Goal: Information Seeking & Learning: Check status

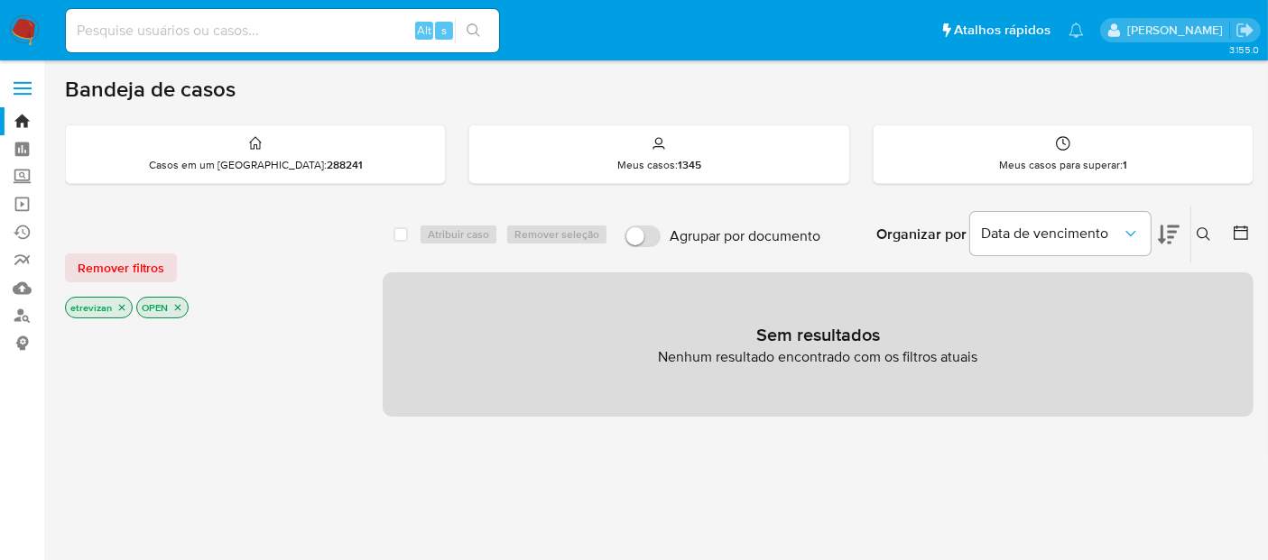
click at [223, 30] on input at bounding box center [282, 30] width 433 height 23
paste input "Yg1YPkduD5TAcZulx5lG5H5h"
type input "Yg1YPkduD5TAcZulx5lG5H5h"
click at [476, 23] on icon "search-icon" at bounding box center [473, 30] width 14 height 14
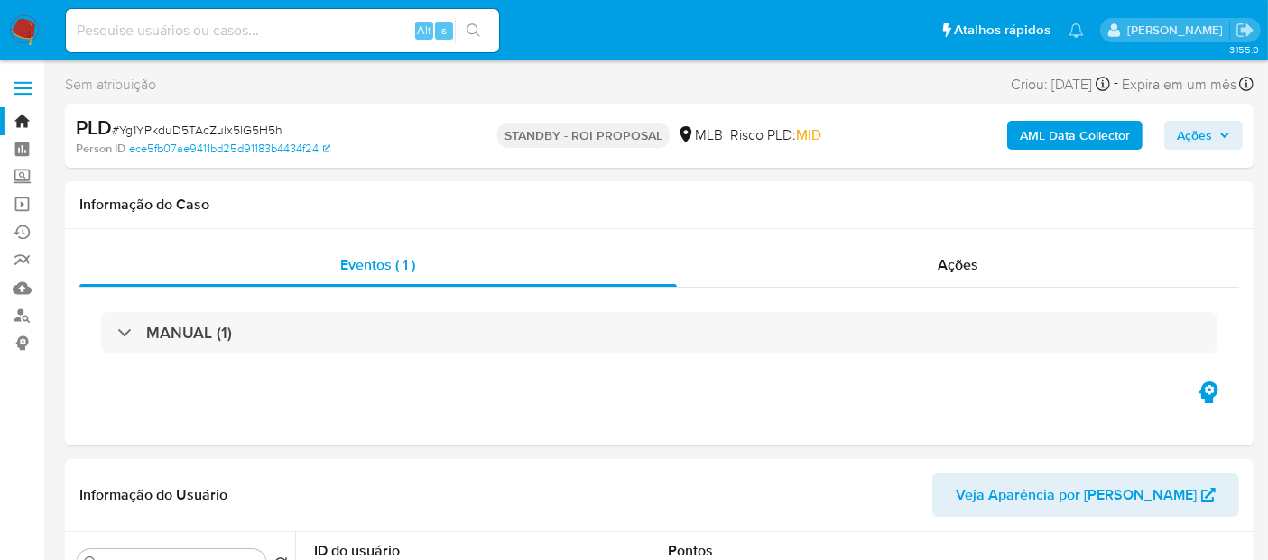
select select "10"
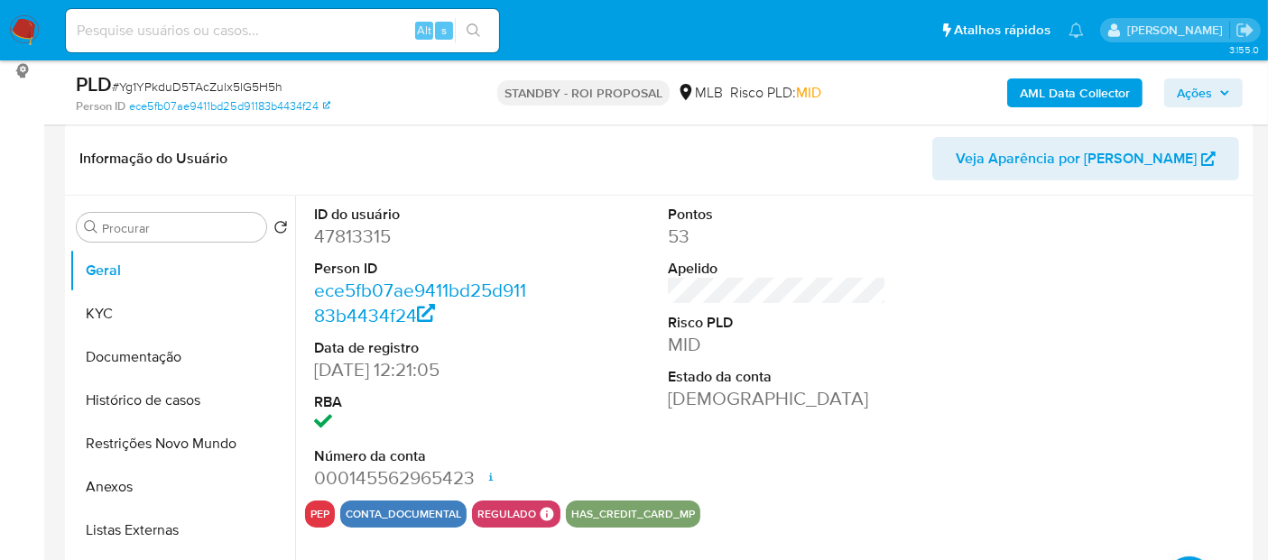
scroll to position [401, 0]
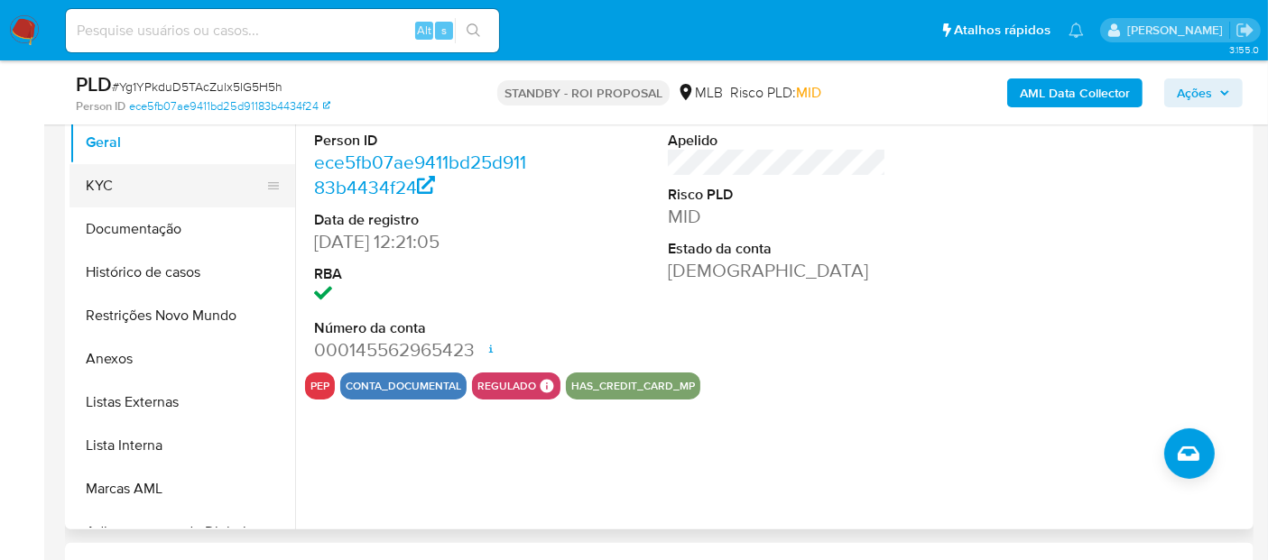
click at [107, 182] on button "KYC" at bounding box center [174, 185] width 211 height 43
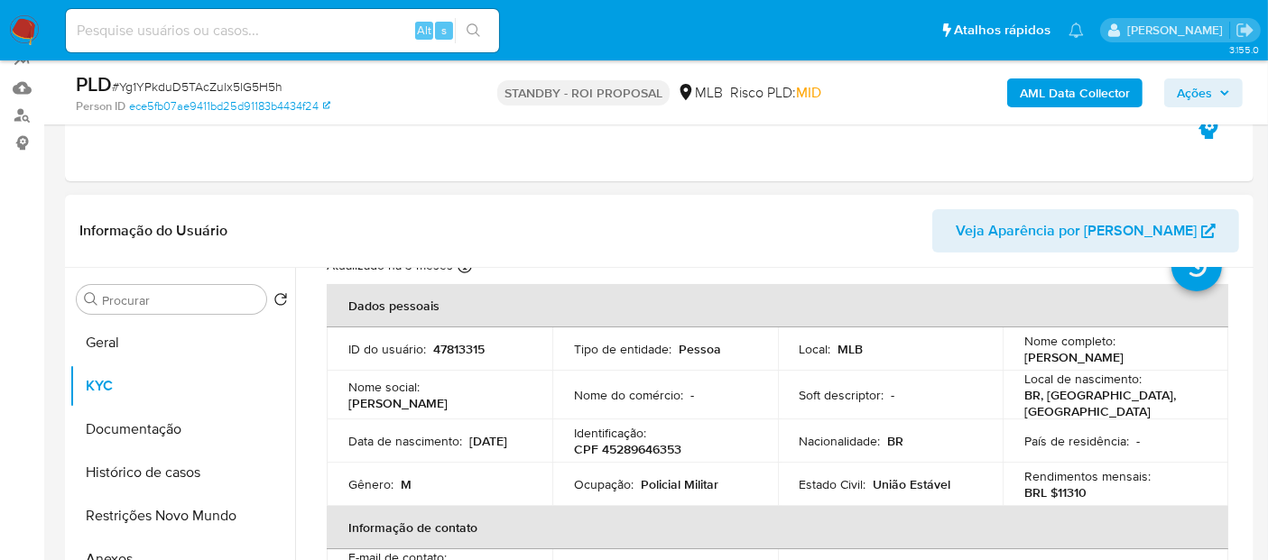
scroll to position [100, 0]
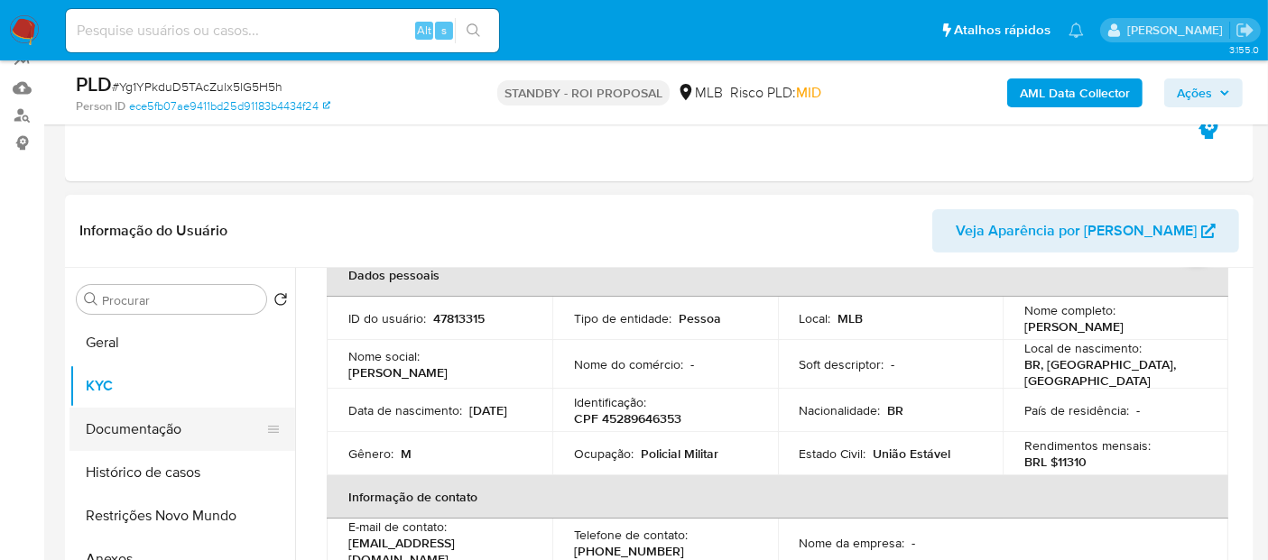
click at [139, 434] on button "Documentação" at bounding box center [174, 429] width 211 height 43
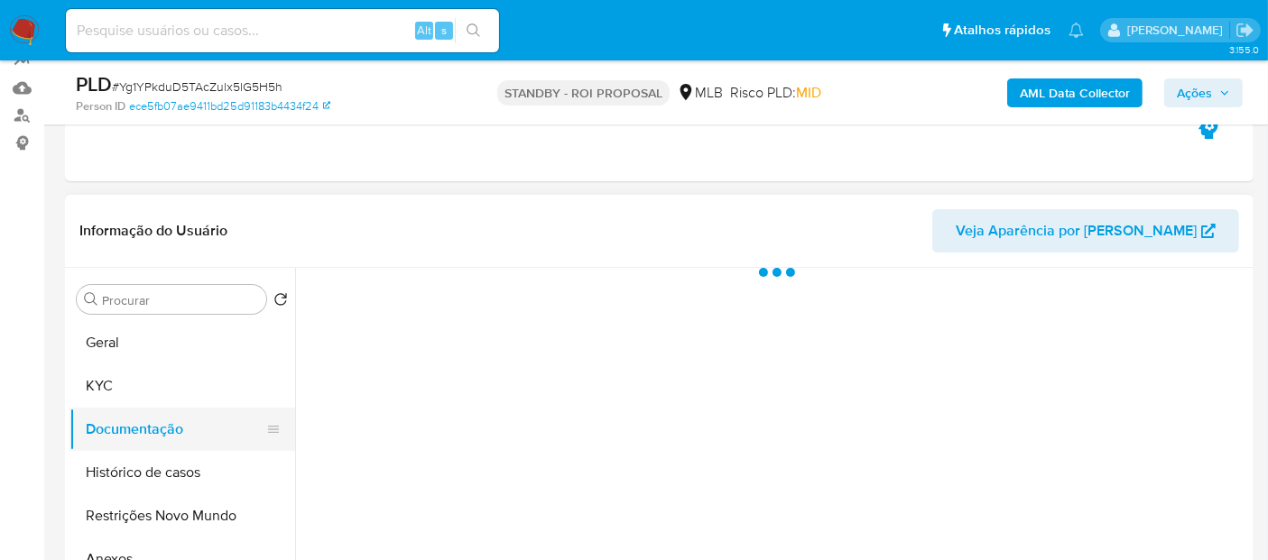
scroll to position [0, 0]
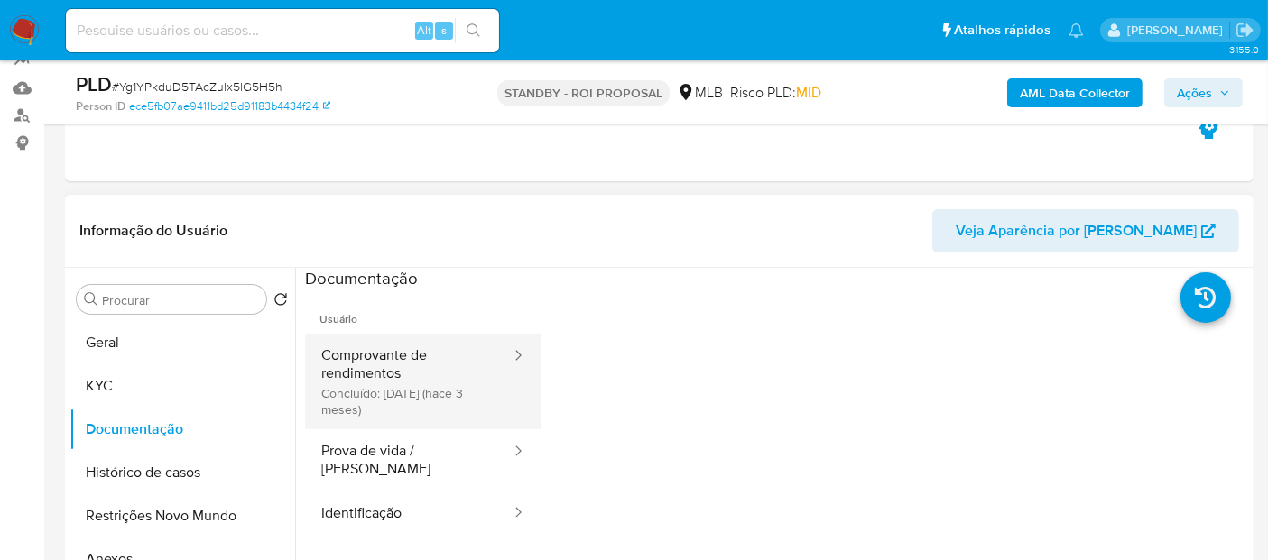
click at [347, 364] on button "Comprovante de rendimentos Concluído: [DATE] (hace 3 meses)" at bounding box center [409, 382] width 208 height 96
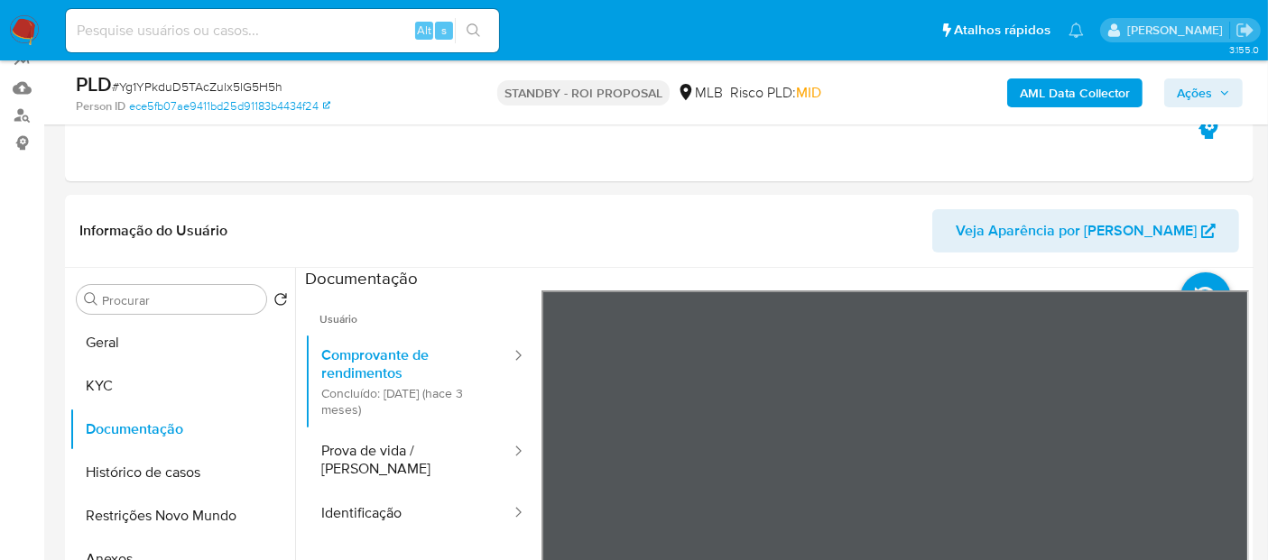
drag, startPoint x: 1230, startPoint y: 322, endPoint x: 1232, endPoint y: 331, distance: 9.2
click at [1232, 331] on section at bounding box center [777, 568] width 944 height 600
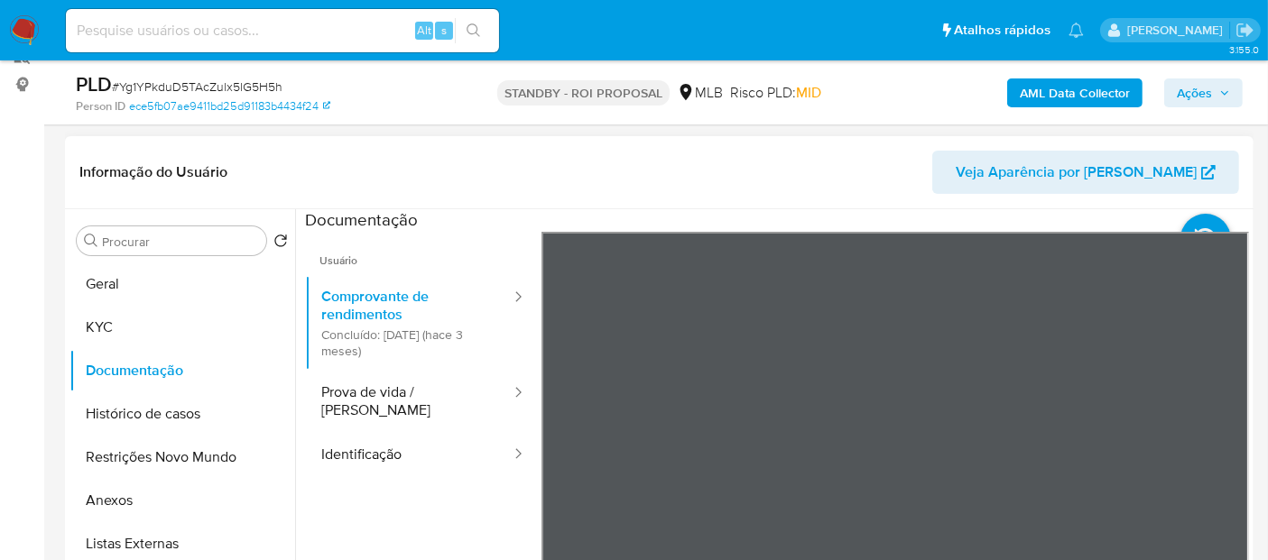
scroll to position [401, 0]
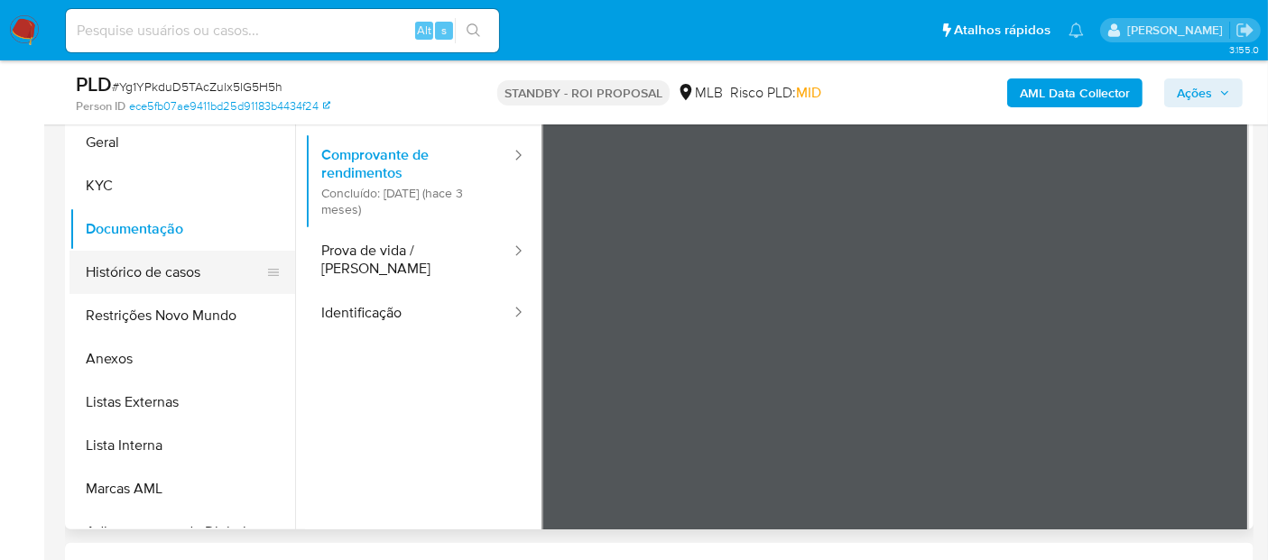
click at [191, 282] on button "Histórico de casos" at bounding box center [174, 272] width 211 height 43
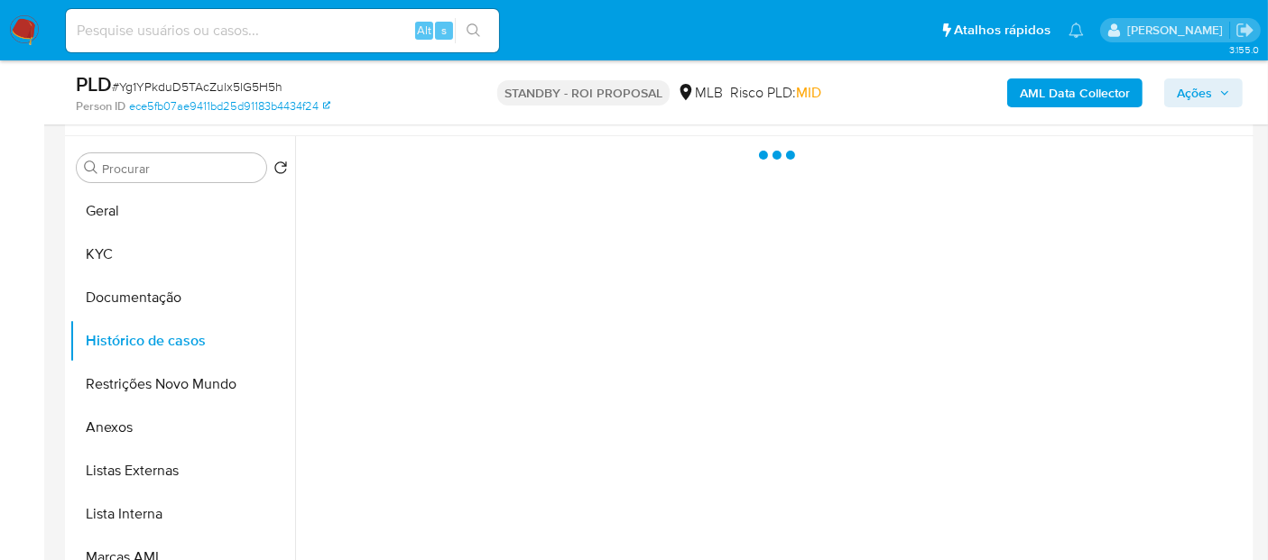
scroll to position [300, 0]
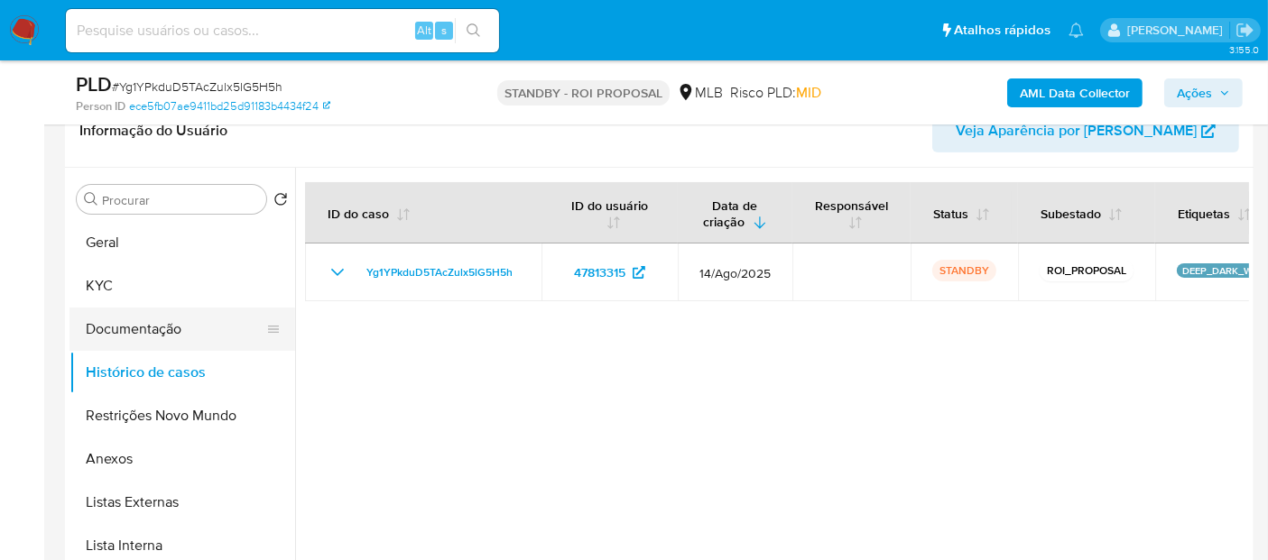
click at [159, 328] on button "Documentação" at bounding box center [174, 329] width 211 height 43
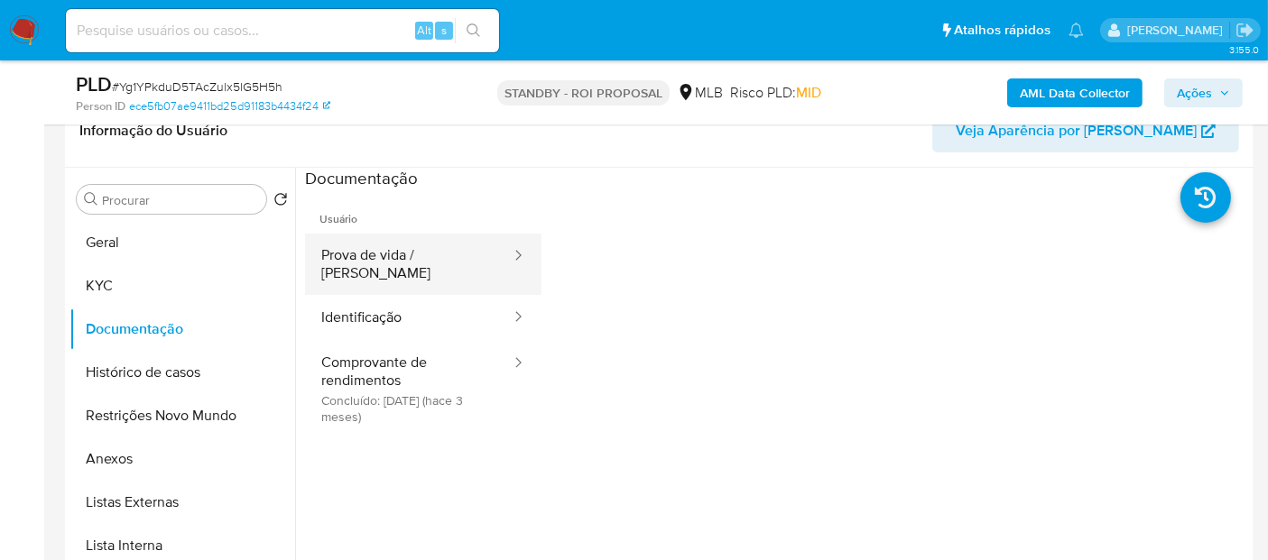
click at [409, 260] on button "Prova de vida / [PERSON_NAME]" at bounding box center [409, 264] width 208 height 61
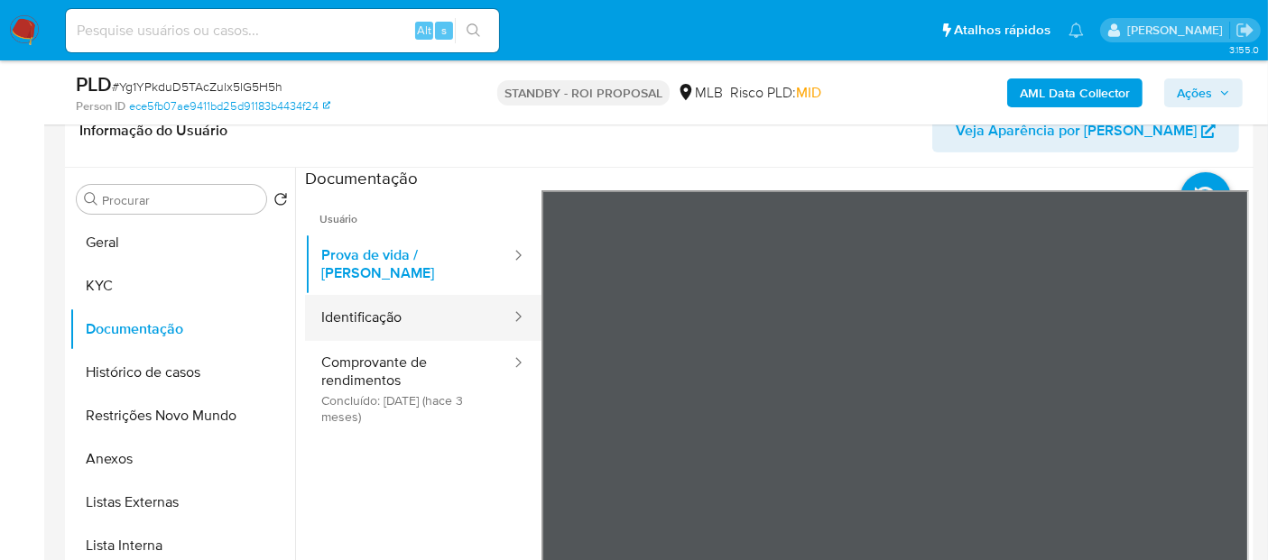
click at [398, 299] on button "Identificação" at bounding box center [409, 318] width 208 height 46
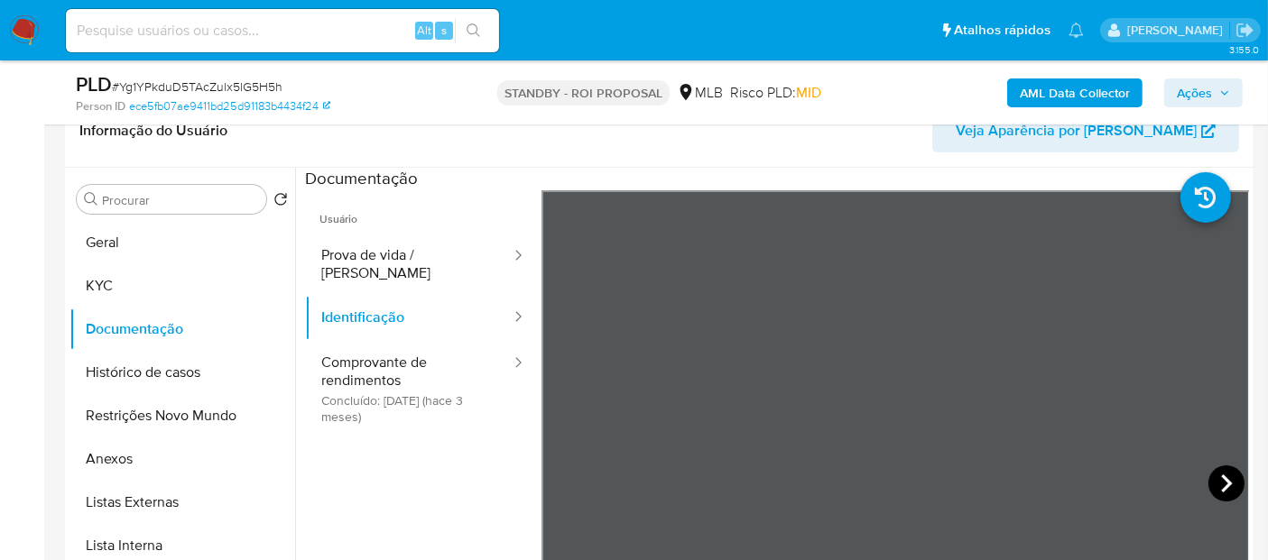
click at [1217, 481] on icon at bounding box center [1226, 484] width 36 height 36
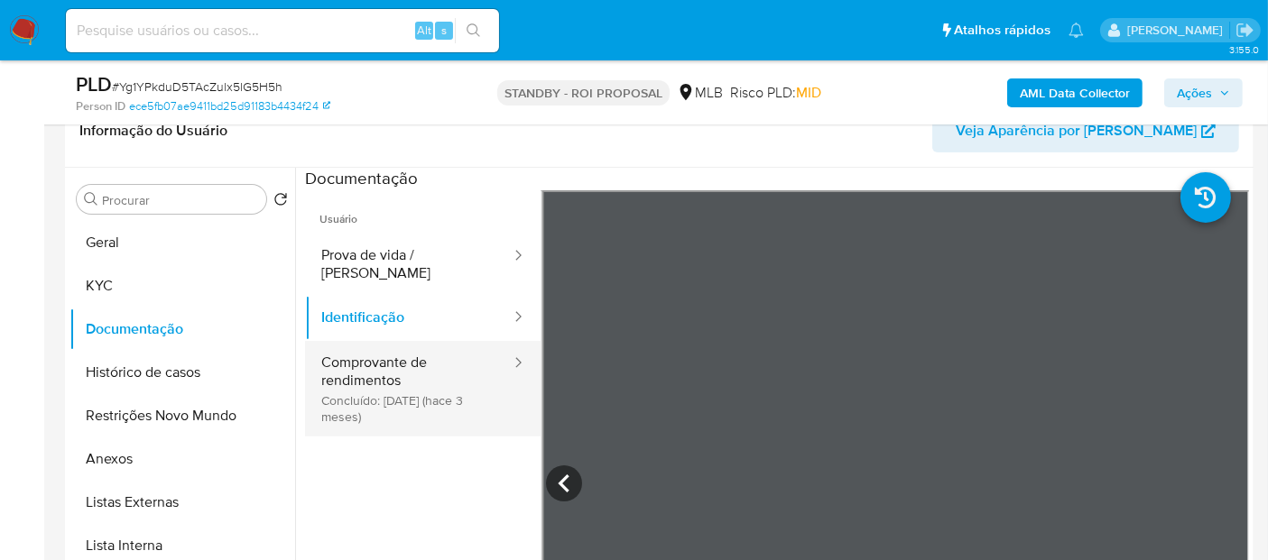
click at [394, 367] on button "Comprovante de rendimentos Concluído: [DATE] (hace 3 meses)" at bounding box center [409, 389] width 208 height 96
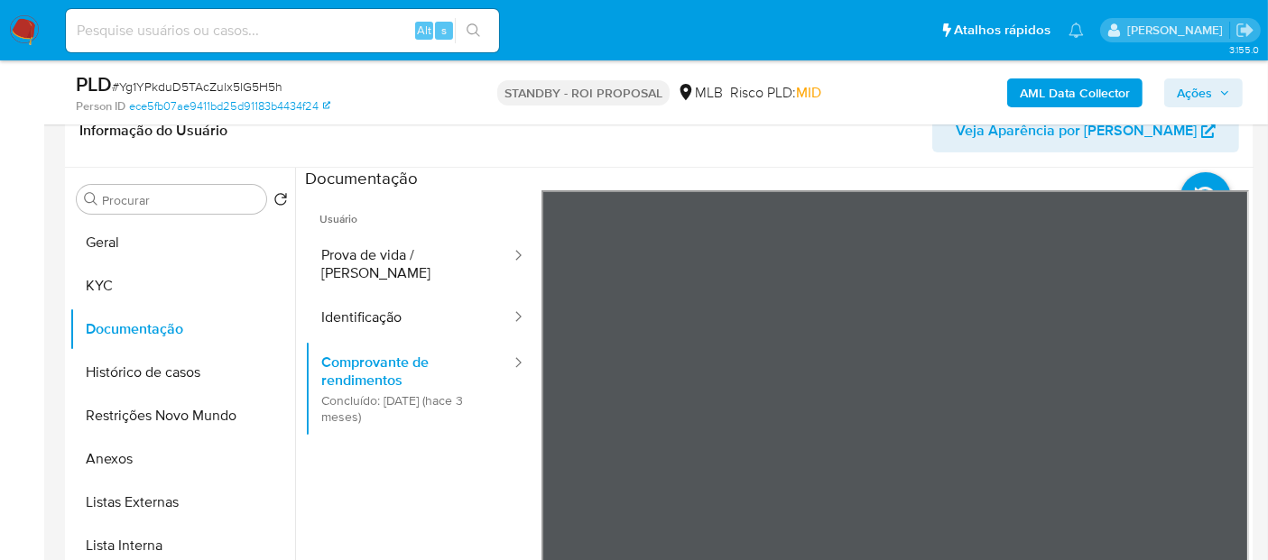
click at [306, 43] on div "Alt s" at bounding box center [282, 30] width 433 height 43
click at [254, 33] on input at bounding box center [282, 30] width 433 height 23
paste input "K7zdiiVlUfiUsRUAKAAu3WdQ"
type input "K7zdiiVlUfiUsRUAKAAu3WdQ"
click at [466, 25] on icon "search-icon" at bounding box center [473, 30] width 14 height 14
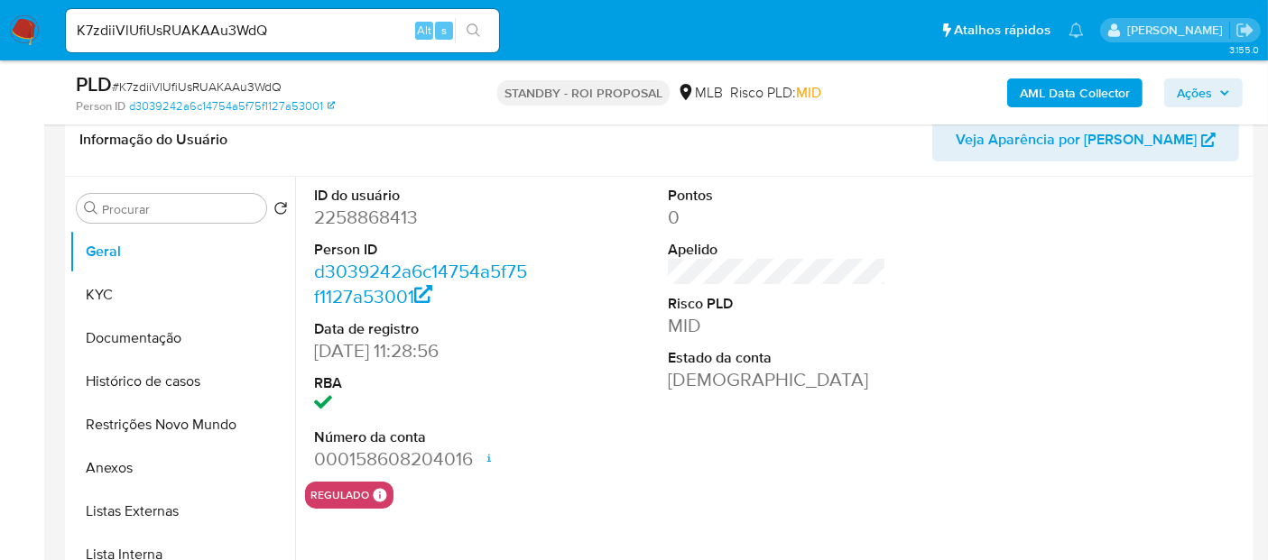
scroll to position [300, 0]
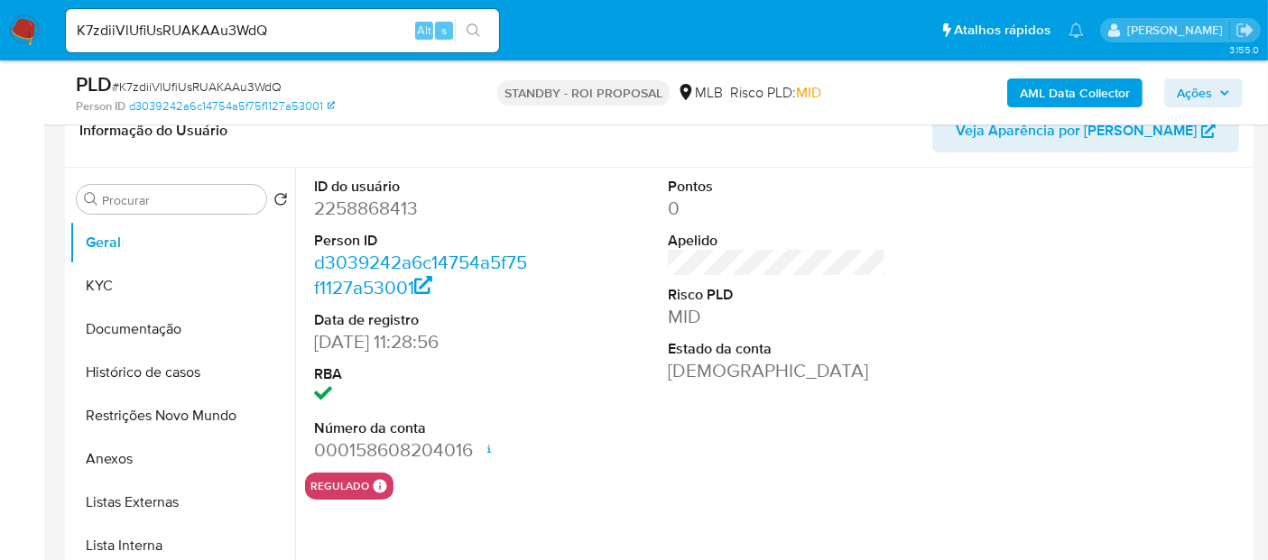
select select "10"
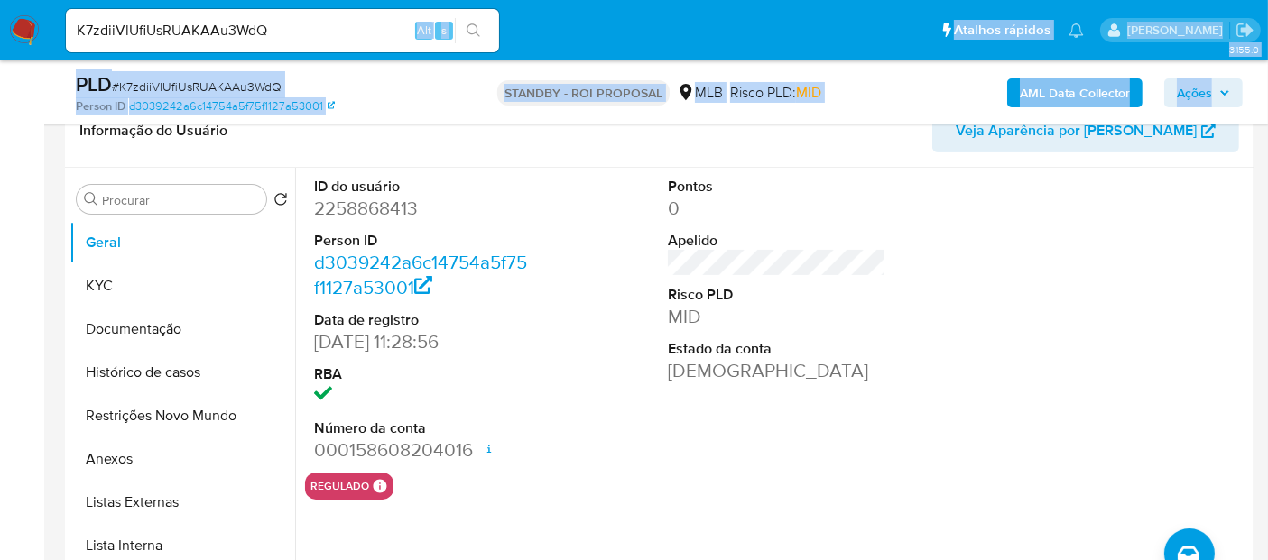
drag, startPoint x: 319, startPoint y: 44, endPoint x: 0, endPoint y: -41, distance: 329.6
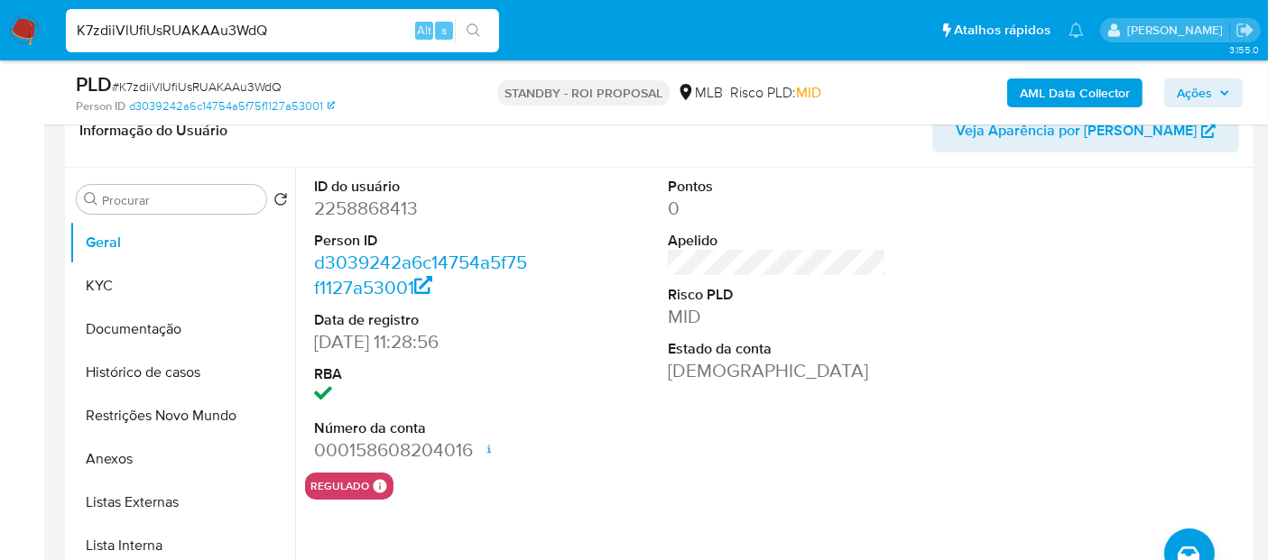
click at [0, 26] on nav "Pausado Ver notificaciones K7zdiiVlUfiUsRUAKAAu3WdQ Alt s Atalhos rápidos Presi…" at bounding box center [634, 30] width 1268 height 60
click at [469, 32] on icon "search-icon" at bounding box center [473, 30] width 14 height 14
click at [476, 23] on icon "search-icon" at bounding box center [473, 30] width 14 height 14
click at [108, 279] on button "KYC" at bounding box center [174, 285] width 211 height 43
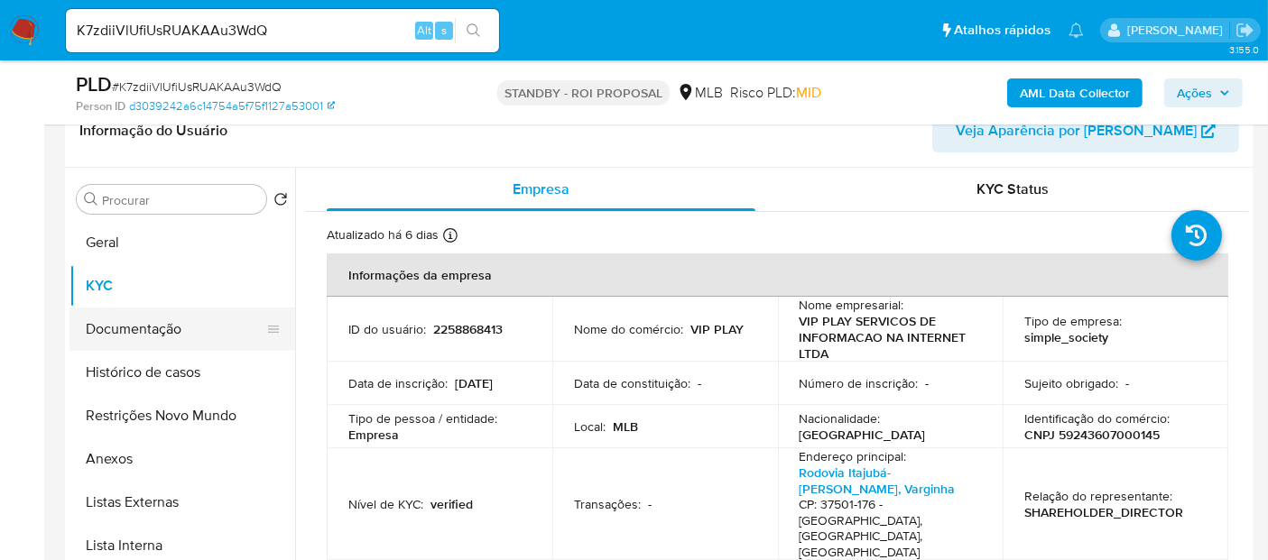
drag, startPoint x: 146, startPoint y: 323, endPoint x: 192, endPoint y: 327, distance: 46.2
click at [148, 324] on button "Documentação" at bounding box center [174, 329] width 211 height 43
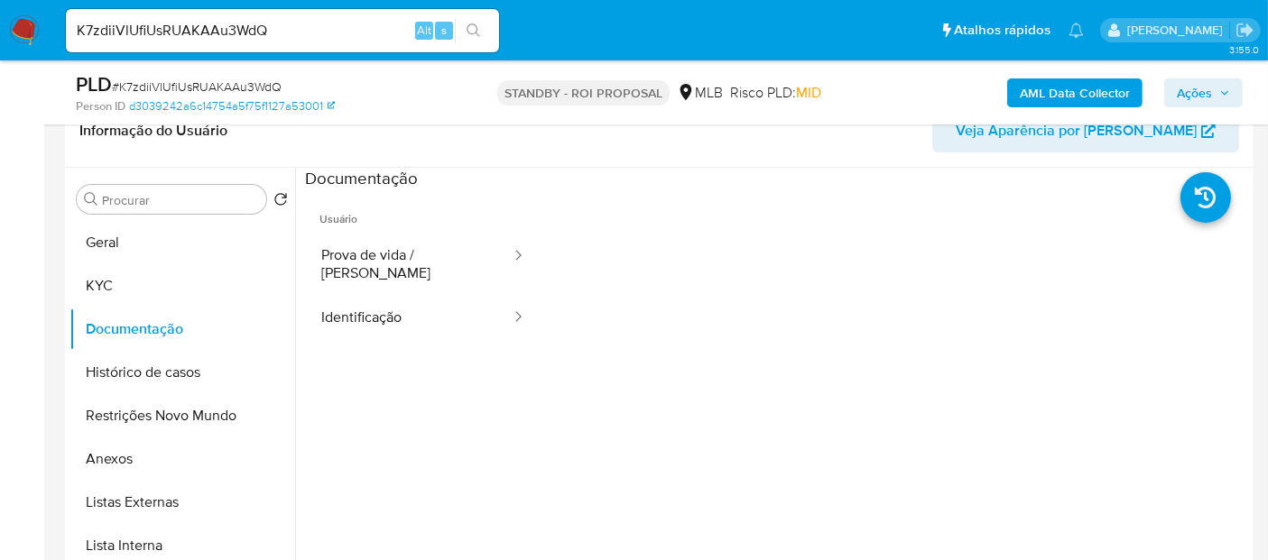
drag, startPoint x: 403, startPoint y: 262, endPoint x: 527, endPoint y: 273, distance: 124.2
click at [403, 263] on button "Prova de vida / [PERSON_NAME]" at bounding box center [409, 264] width 208 height 61
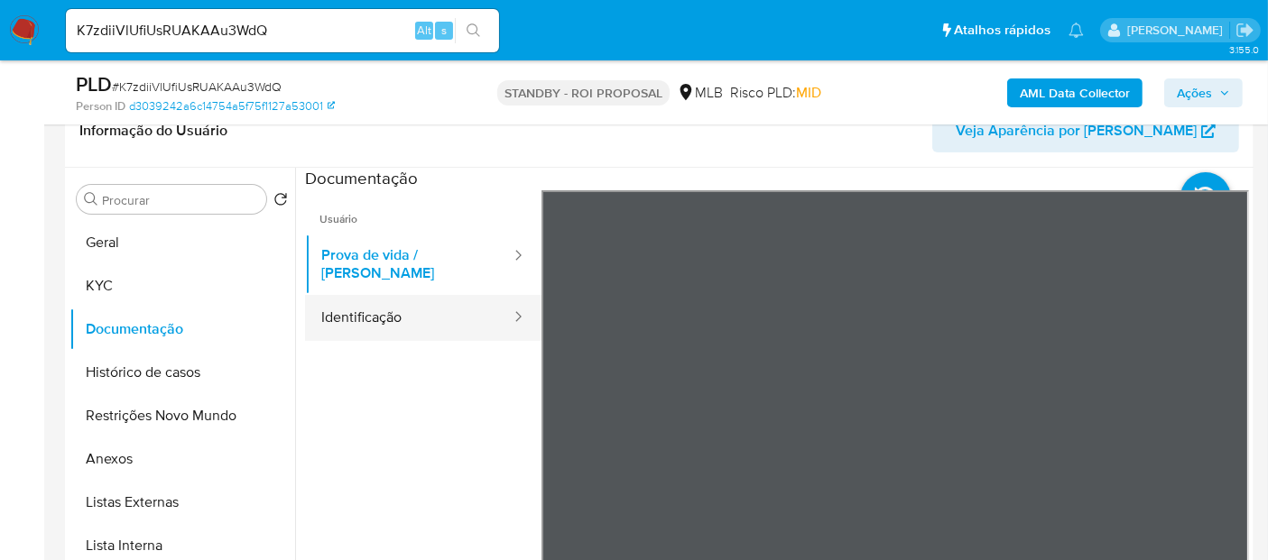
drag, startPoint x: 350, startPoint y: 309, endPoint x: 379, endPoint y: 309, distance: 28.9
click at [353, 309] on button "Identificação" at bounding box center [409, 318] width 208 height 46
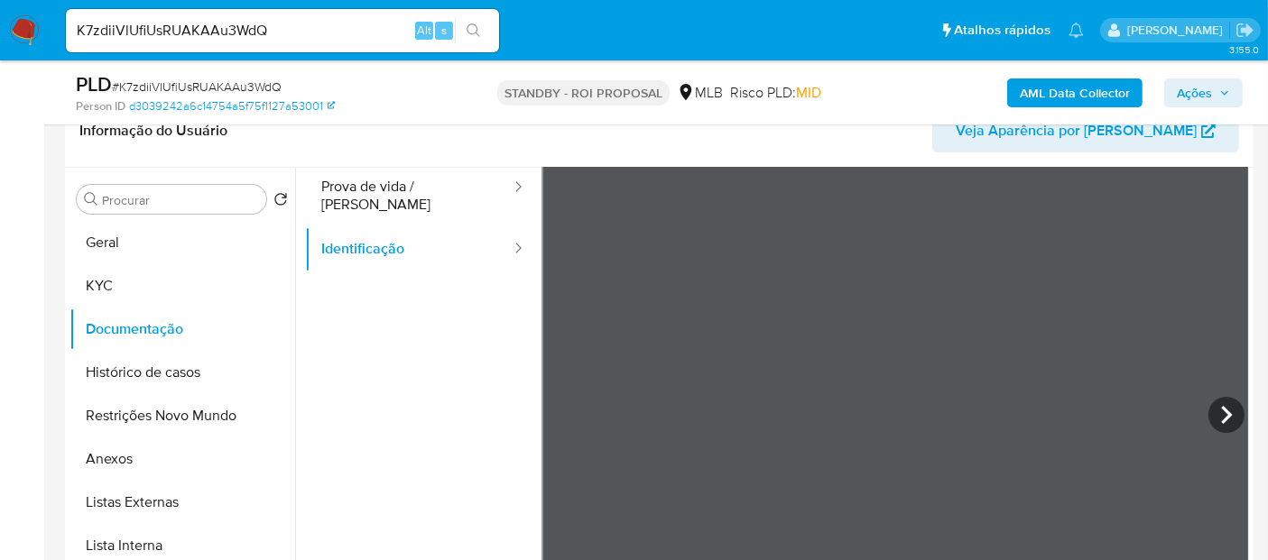
scroll to position [100, 0]
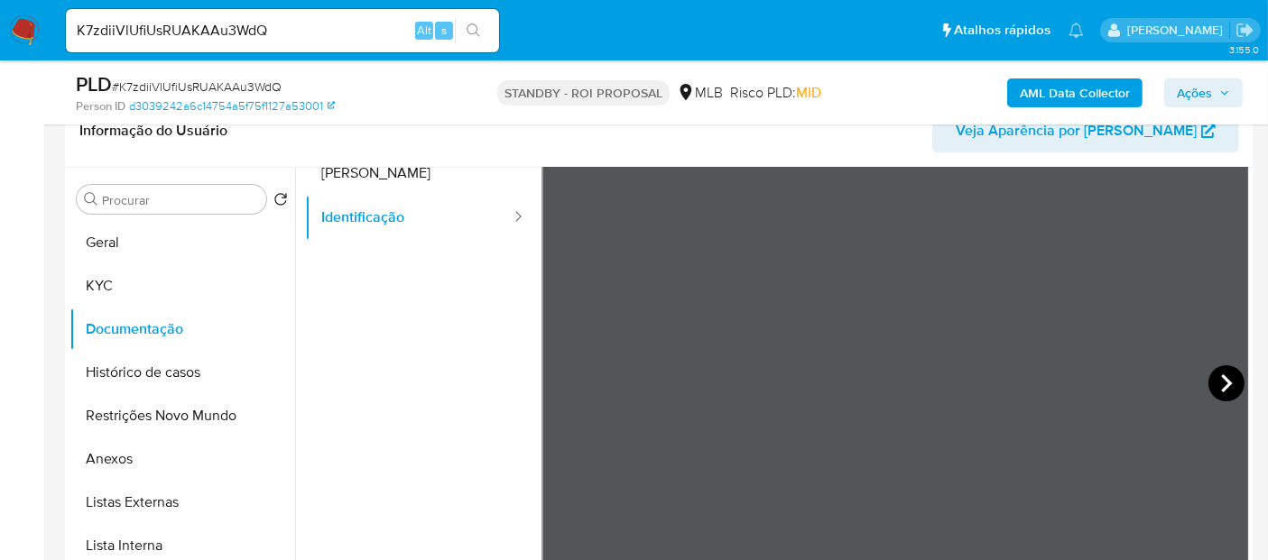
click at [1214, 375] on icon at bounding box center [1226, 383] width 36 height 36
drag, startPoint x: 150, startPoint y: 366, endPoint x: 340, endPoint y: 378, distance: 190.7
click at [152, 365] on button "Histórico de casos" at bounding box center [182, 372] width 226 height 43
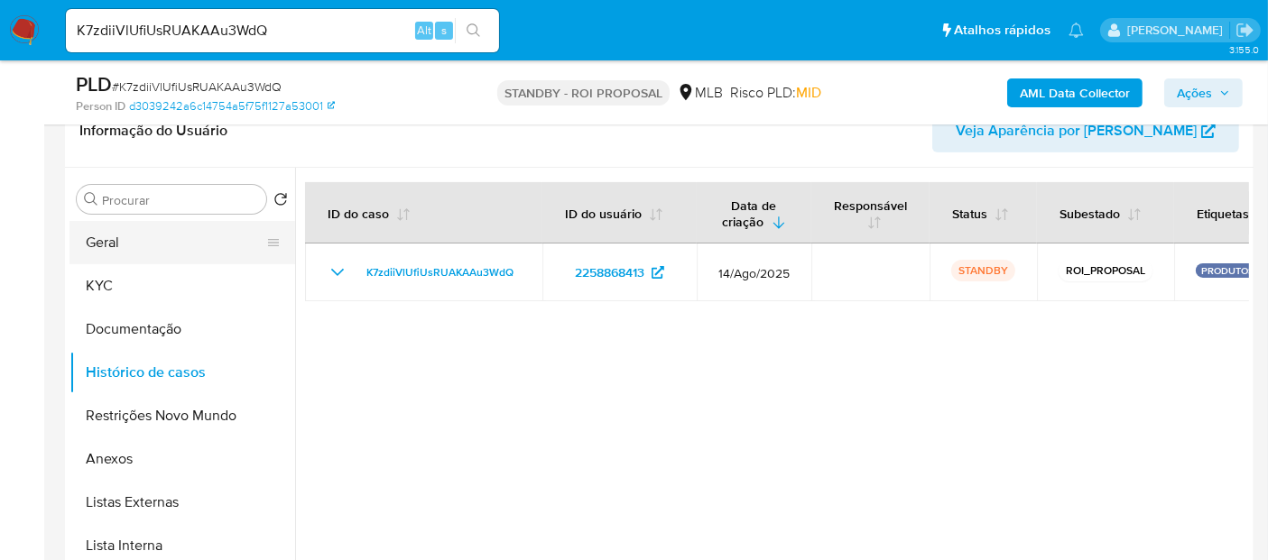
click at [121, 248] on button "Geral" at bounding box center [174, 242] width 211 height 43
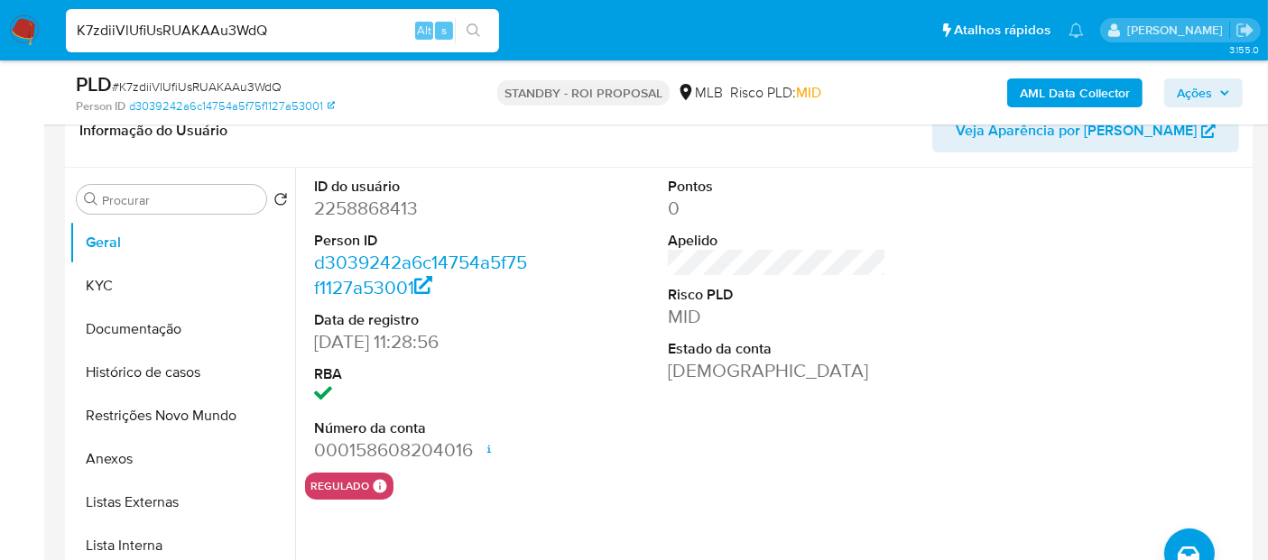
drag, startPoint x: 293, startPoint y: 32, endPoint x: 0, endPoint y: 43, distance: 293.5
click at [0, 43] on nav "Pausado Ver notificaciones K7zdiiVlUfiUsRUAKAAu3WdQ Alt s Atalhos rápidos Presi…" at bounding box center [634, 30] width 1268 height 60
paste input "8ngOGR8iTieZ1UCMjagqdjhh"
type input "8ngOGR8iTieZ1UCMjagqdjhh"
click at [467, 32] on icon "search-icon" at bounding box center [473, 30] width 14 height 14
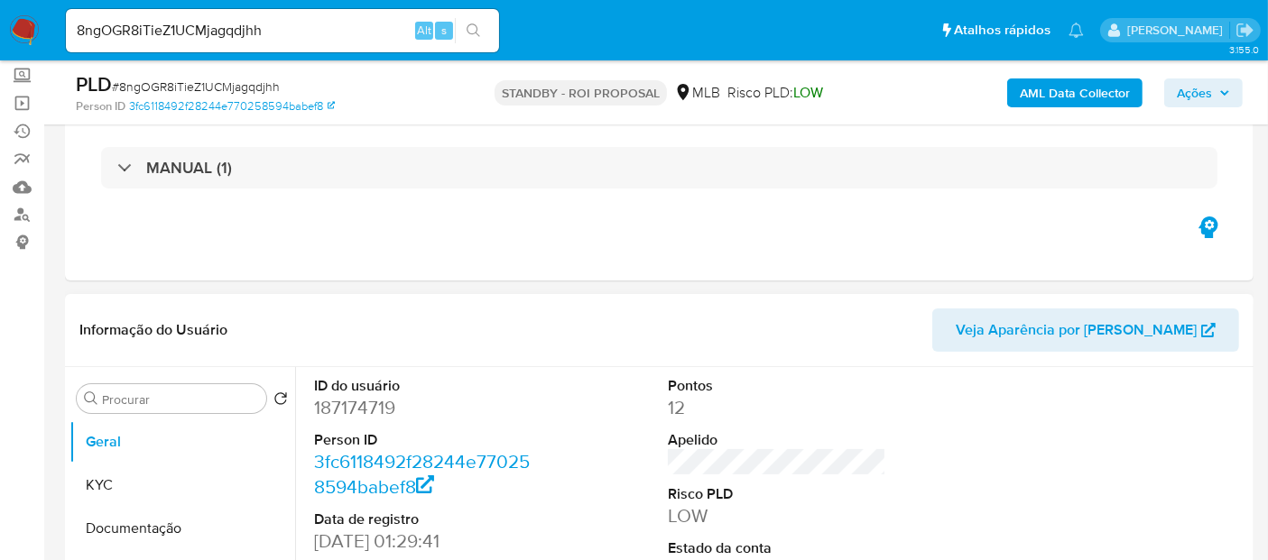
scroll to position [200, 0]
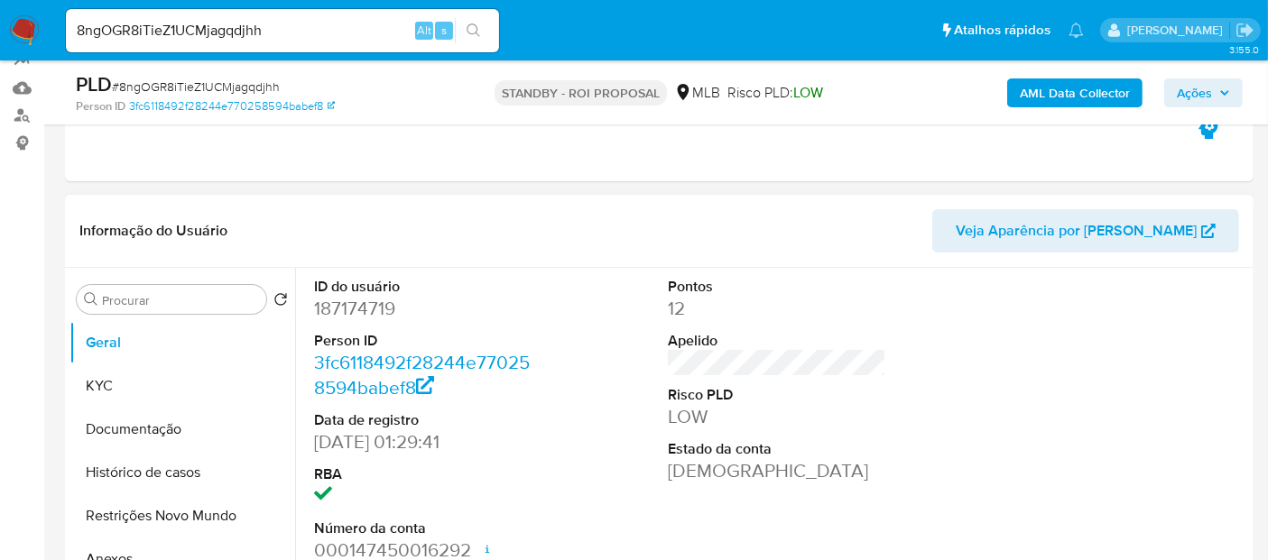
select select "10"
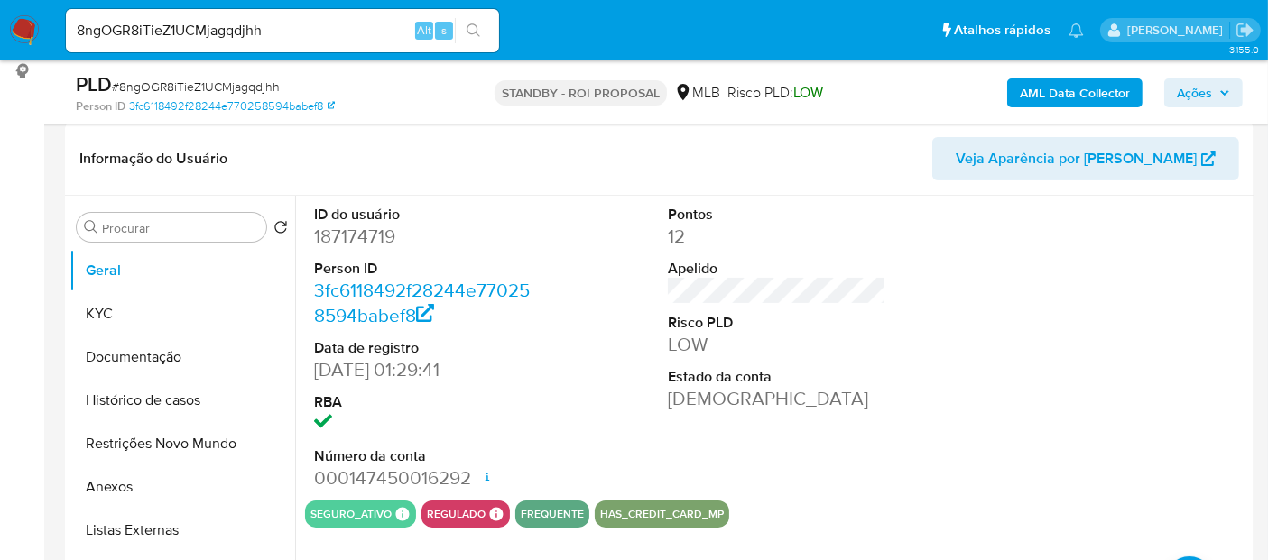
scroll to position [300, 0]
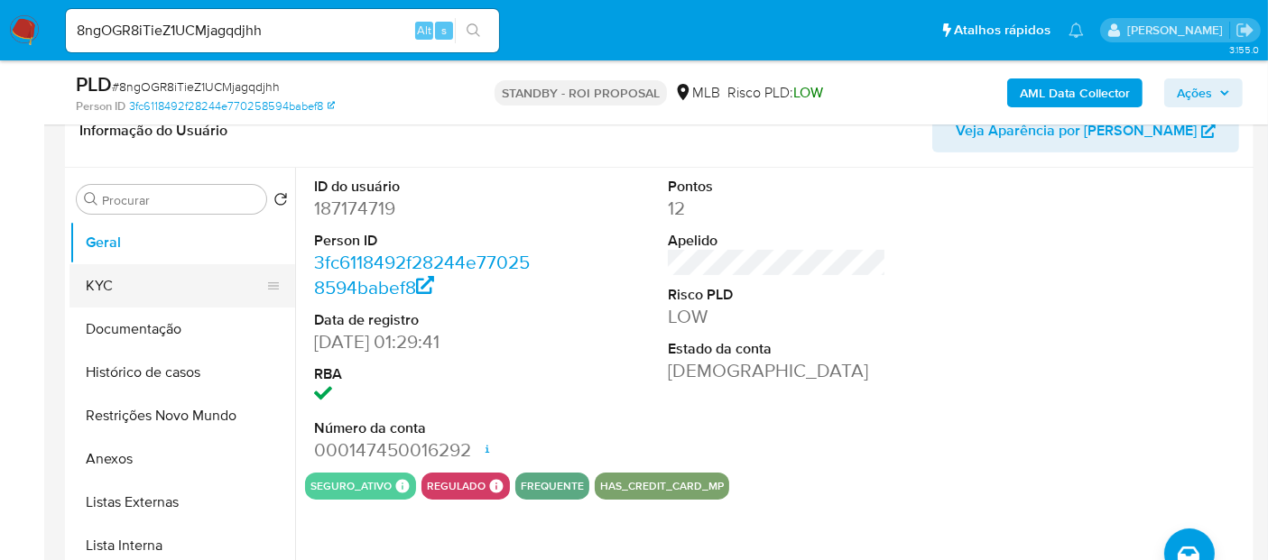
click at [103, 291] on button "KYC" at bounding box center [174, 285] width 211 height 43
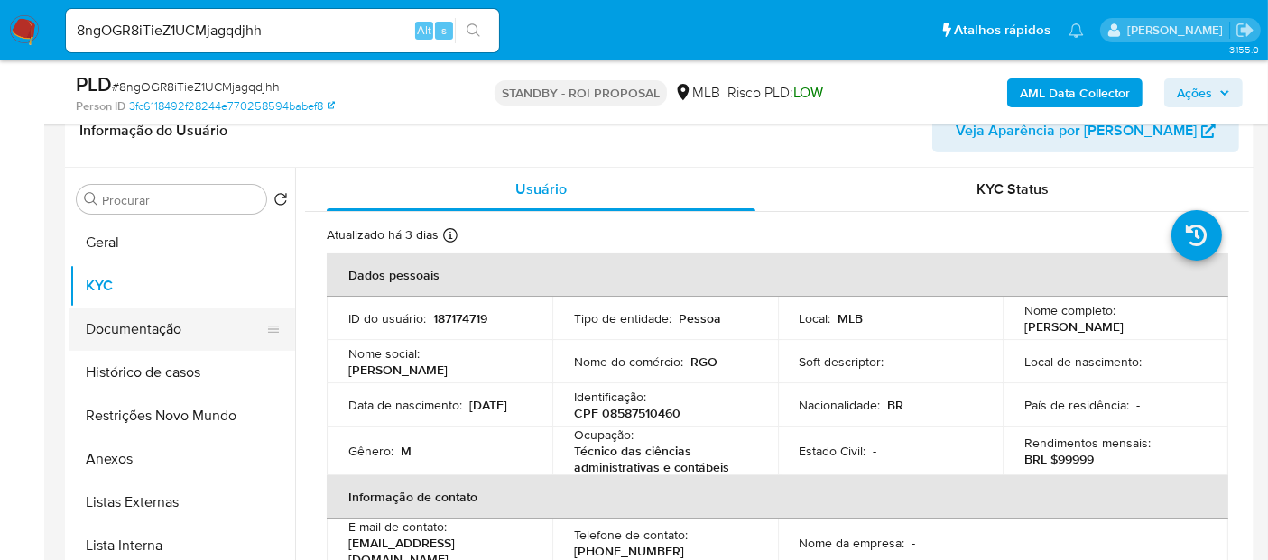
click at [126, 334] on button "Documentação" at bounding box center [174, 329] width 211 height 43
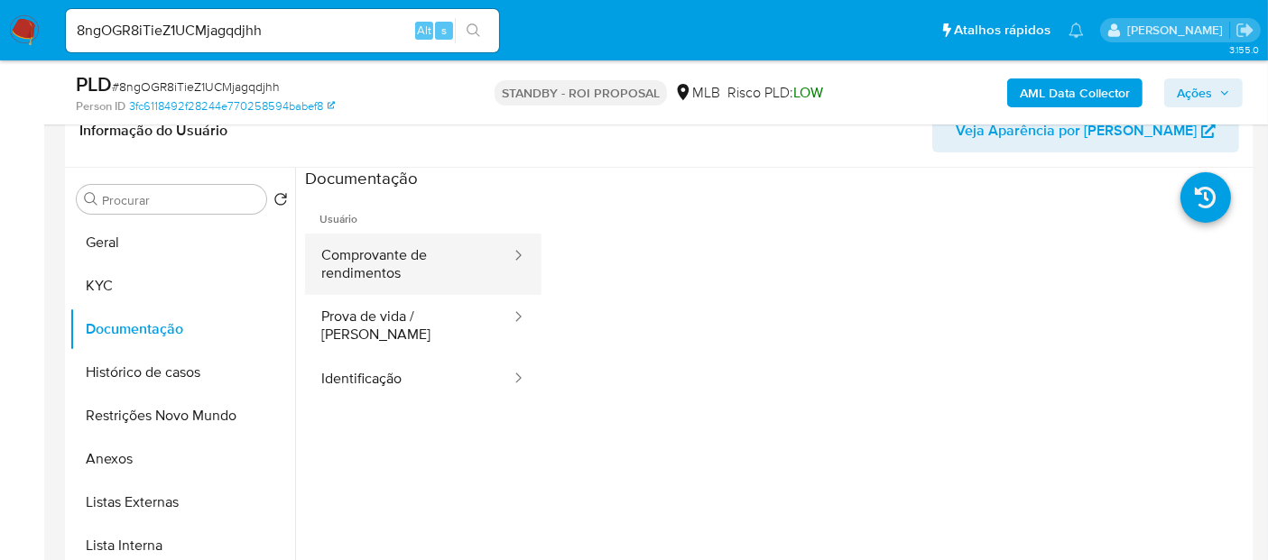
click at [394, 256] on button "Comprovante de rendimentos" at bounding box center [409, 264] width 208 height 61
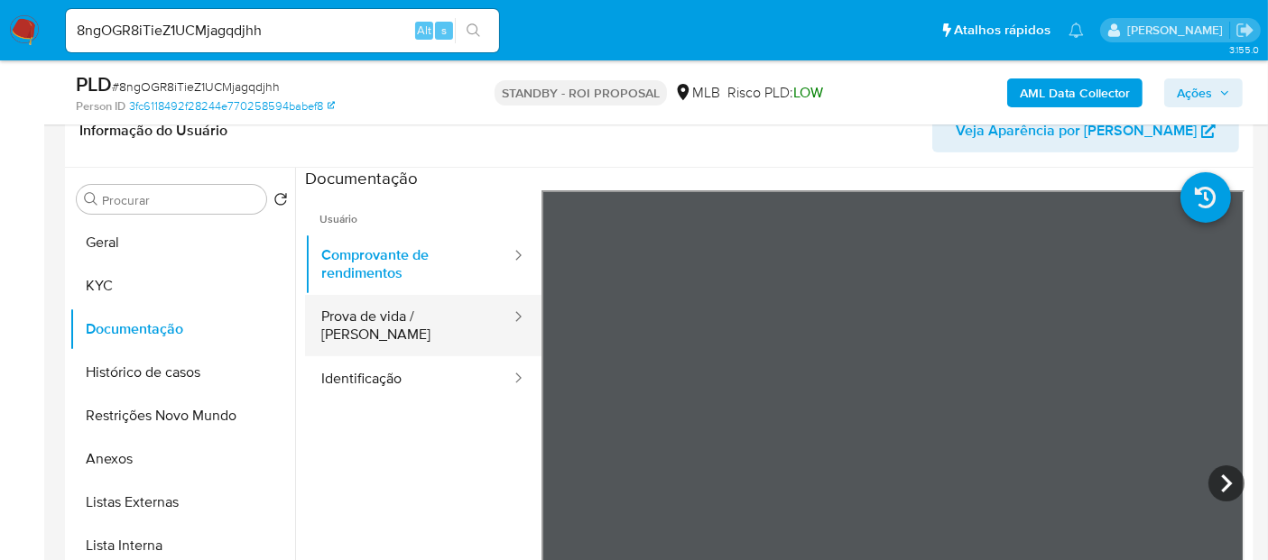
click at [410, 318] on button "Prova de vida / [PERSON_NAME]" at bounding box center [409, 325] width 208 height 61
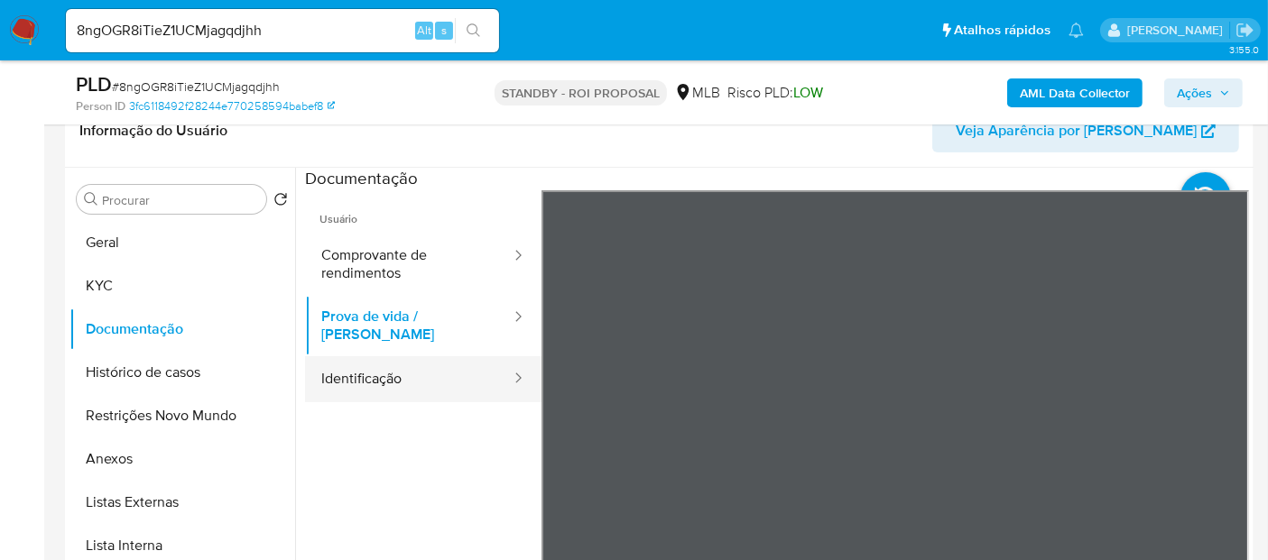
click at [355, 361] on button "Identificação" at bounding box center [409, 379] width 208 height 46
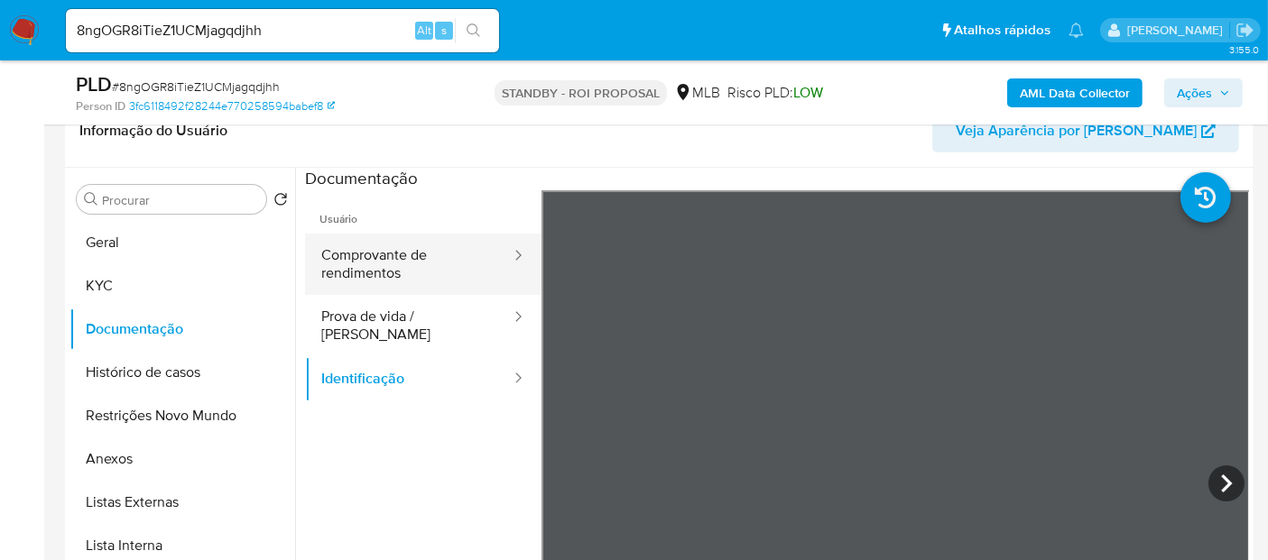
click at [391, 266] on button "Comprovante de rendimentos" at bounding box center [409, 264] width 208 height 61
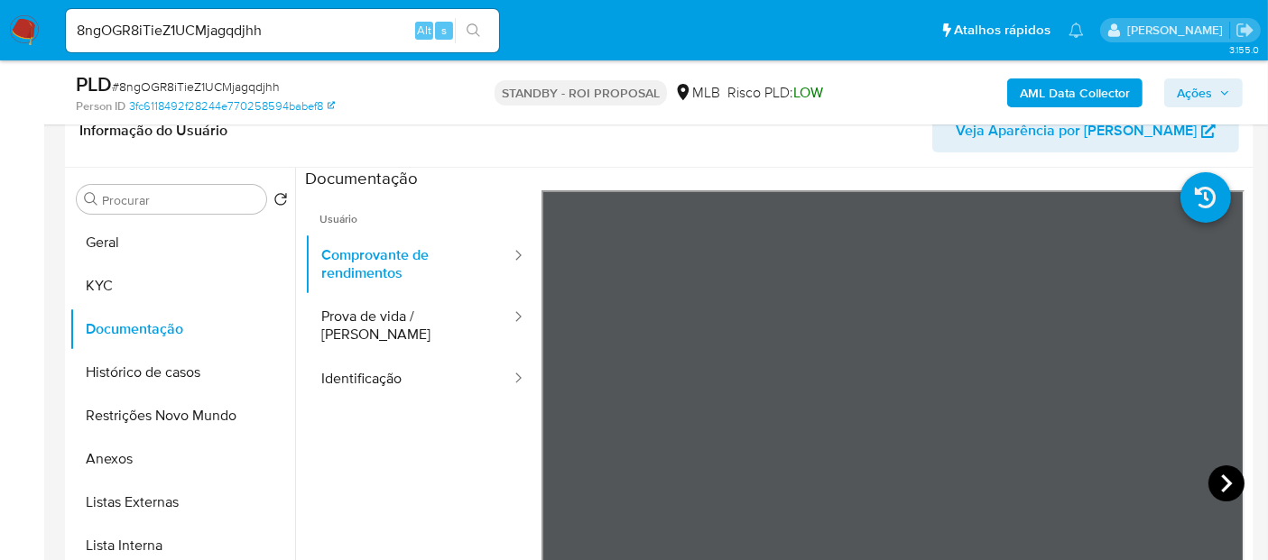
click at [1221, 477] on icon at bounding box center [1226, 484] width 11 height 18
